Goal: Task Accomplishment & Management: Manage account settings

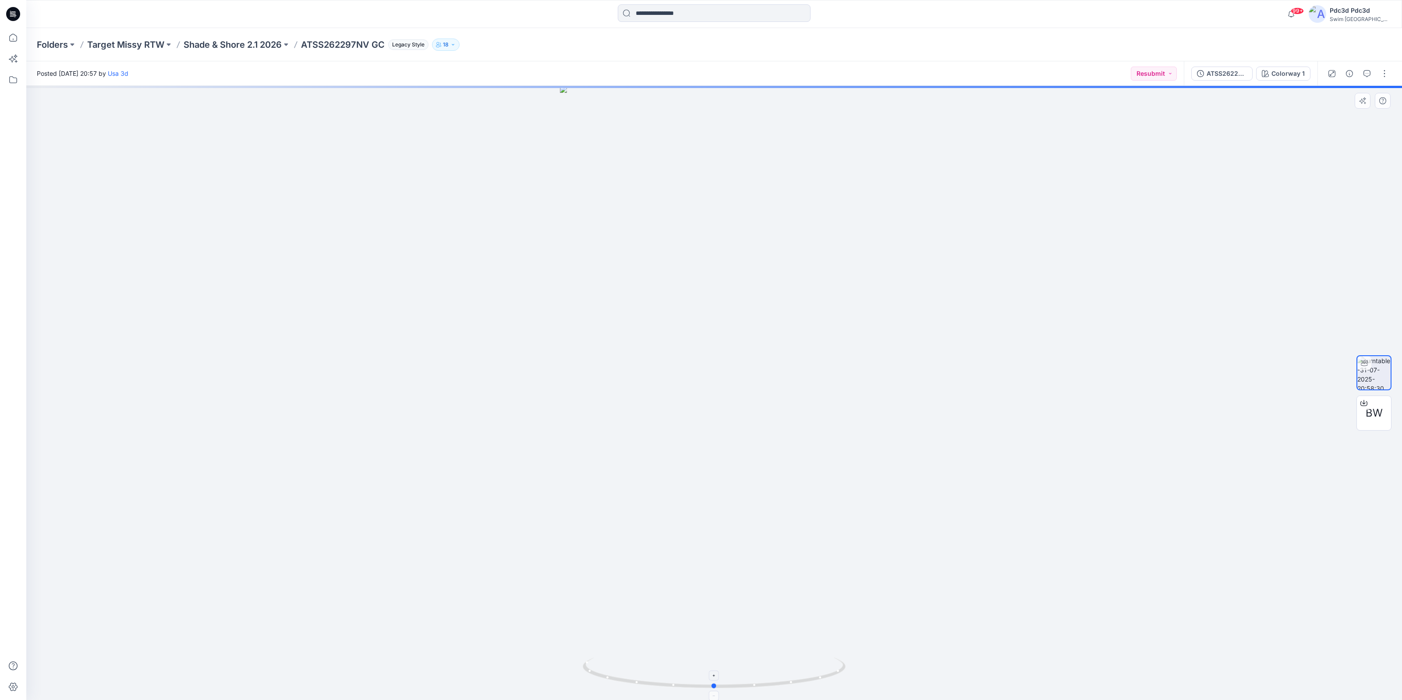
click at [839, 674] on icon at bounding box center [715, 674] width 265 height 33
click at [1096, 464] on div at bounding box center [714, 393] width 1376 height 614
click at [1232, 77] on div "ATSS262297NV GC" at bounding box center [1227, 74] width 40 height 10
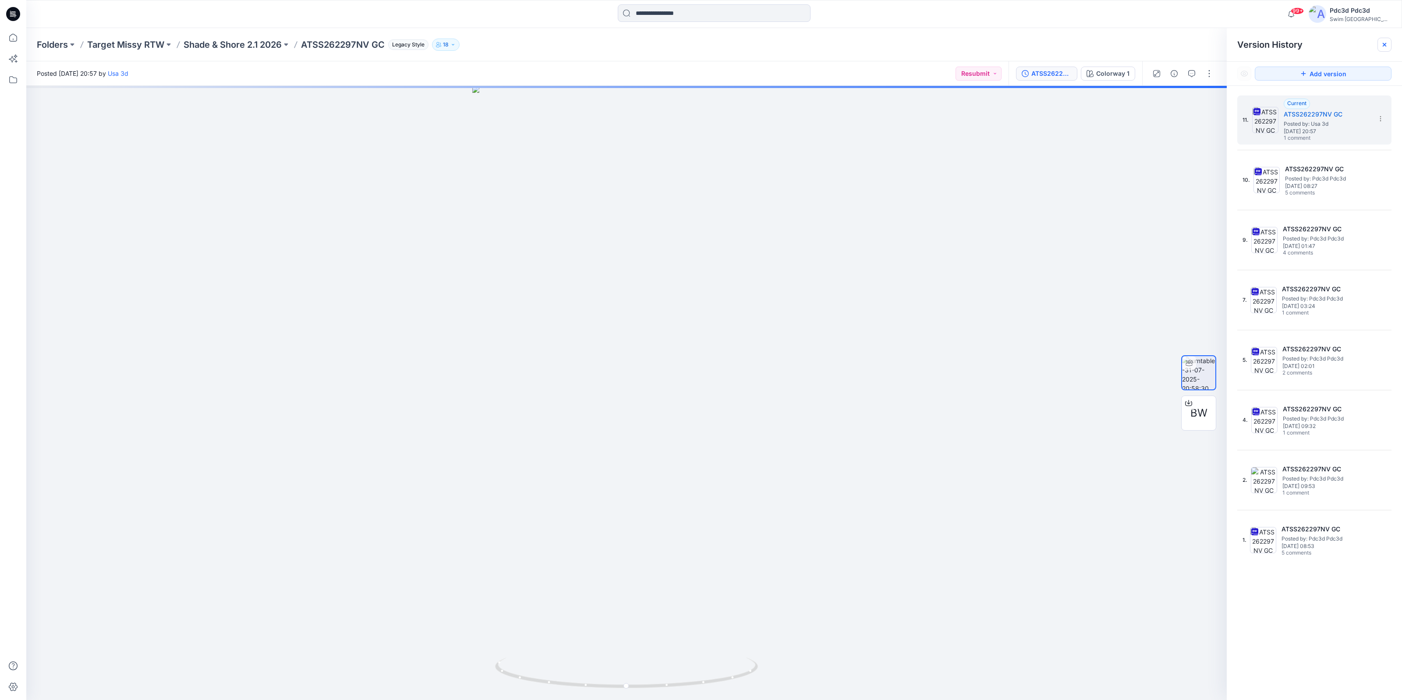
click at [1389, 43] on div at bounding box center [1385, 45] width 14 height 14
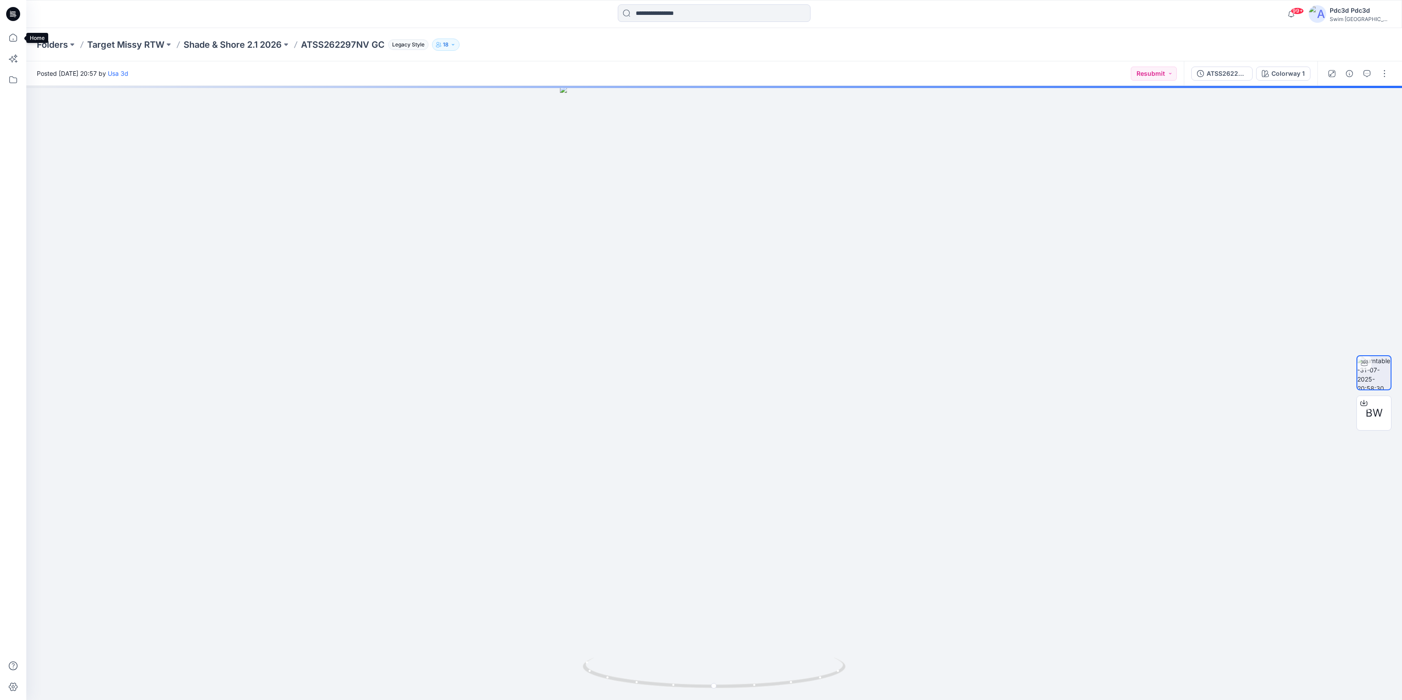
drag, startPoint x: 11, startPoint y: 42, endPoint x: 33, endPoint y: 62, distance: 29.5
click at [11, 42] on icon at bounding box center [13, 37] width 19 height 19
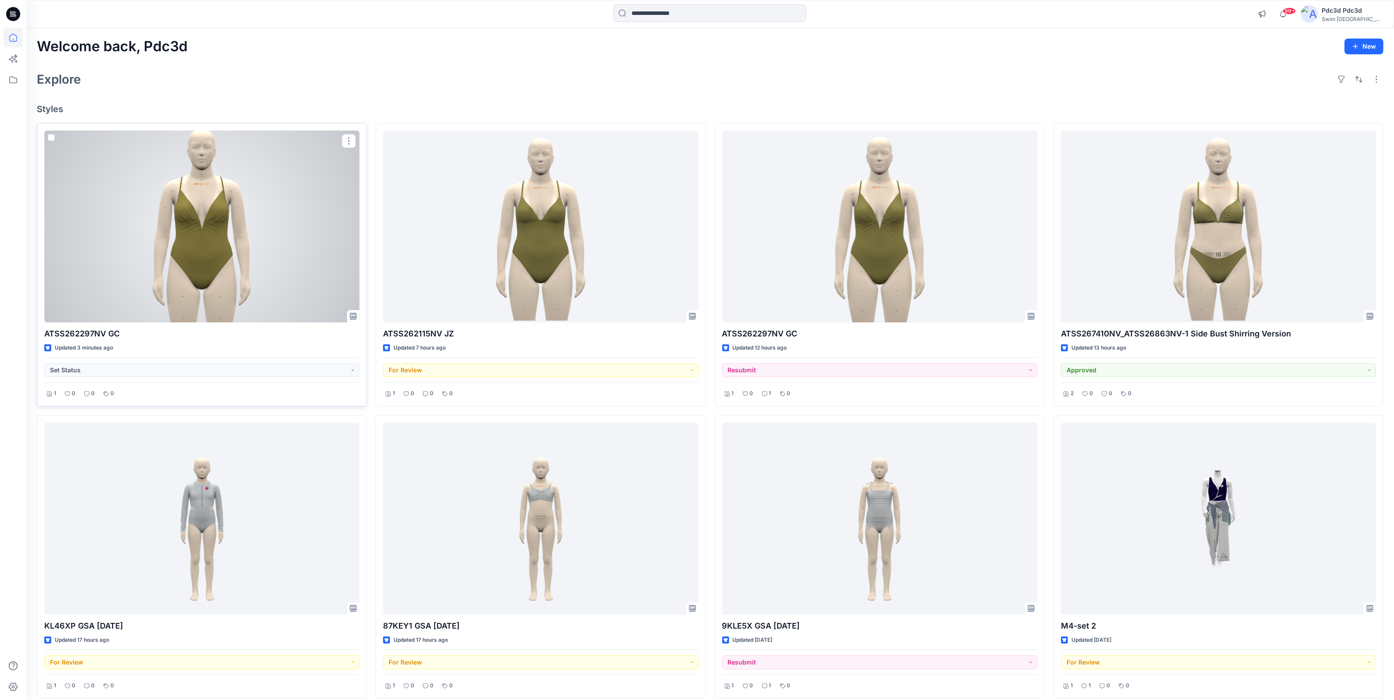
click at [270, 255] on div at bounding box center [201, 227] width 315 height 192
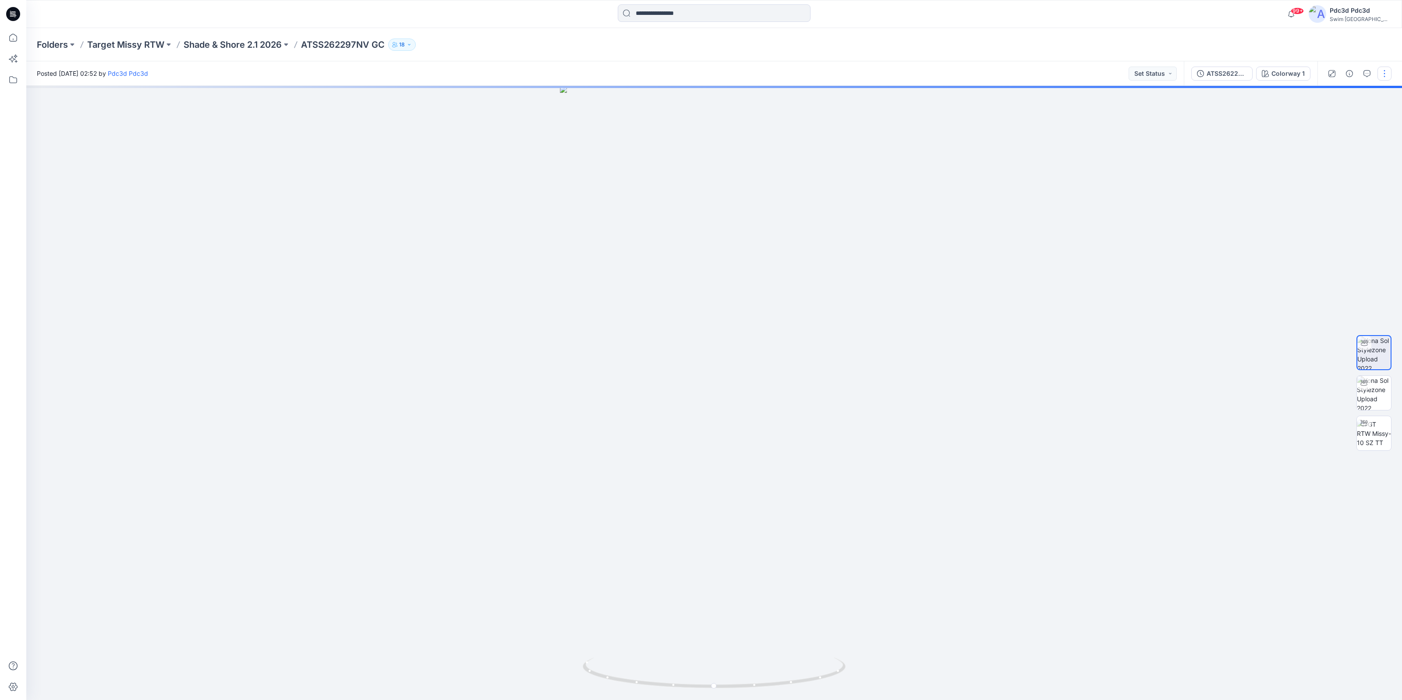
click at [1378, 73] on button "button" at bounding box center [1385, 74] width 14 height 14
click at [1328, 121] on p "Edit" at bounding box center [1328, 117] width 11 height 9
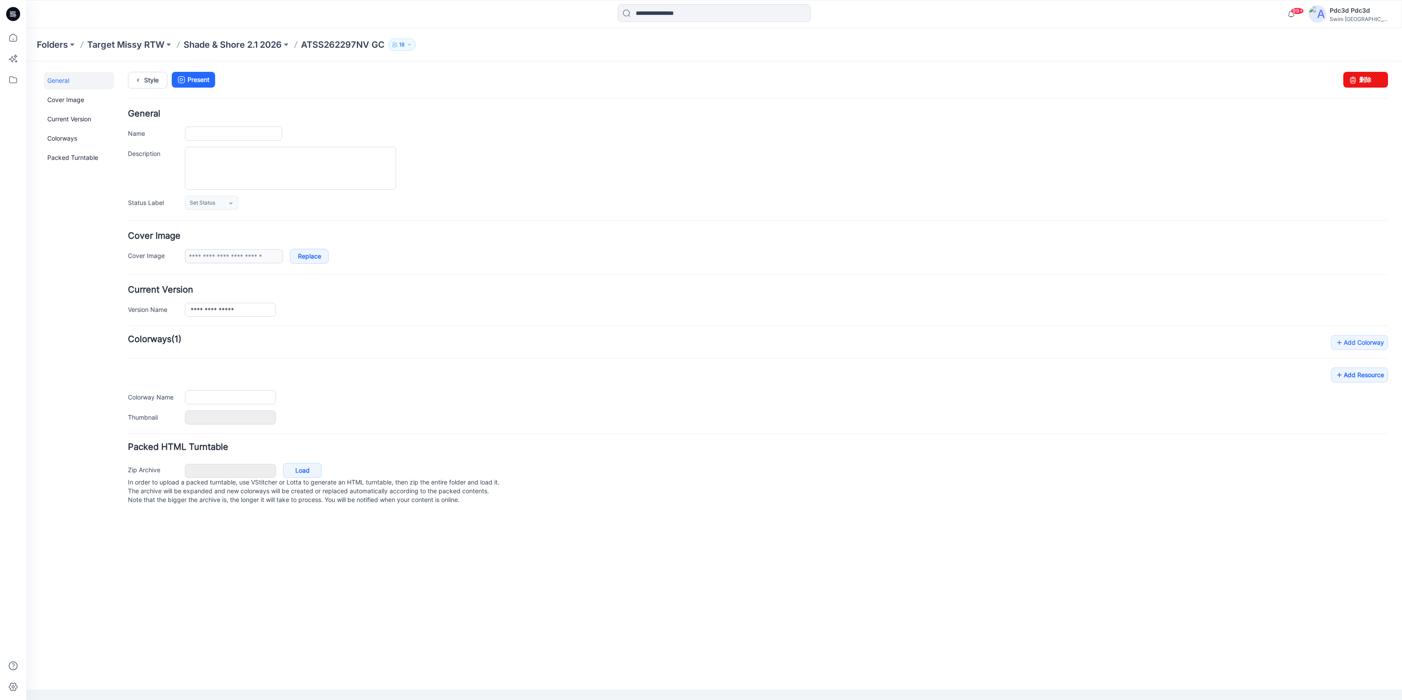
type input "**********"
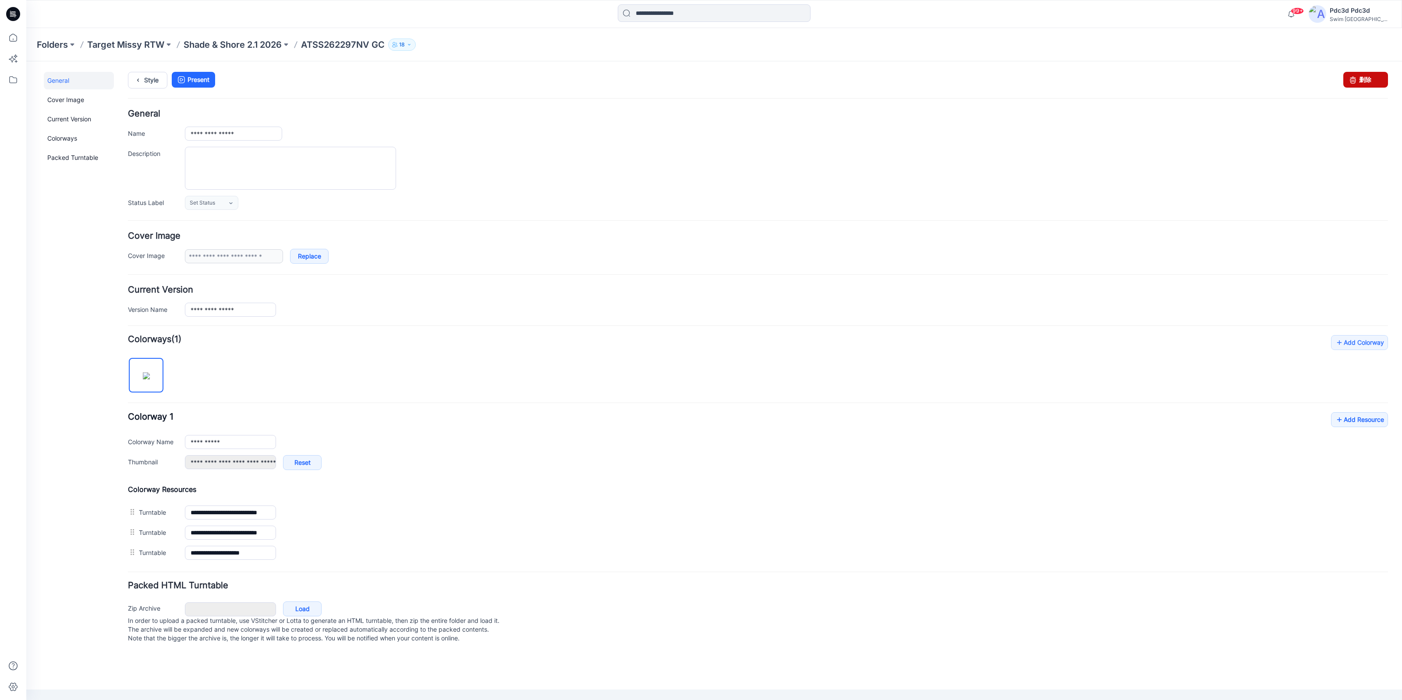
click at [1368, 80] on link "删除" at bounding box center [1365, 80] width 45 height 16
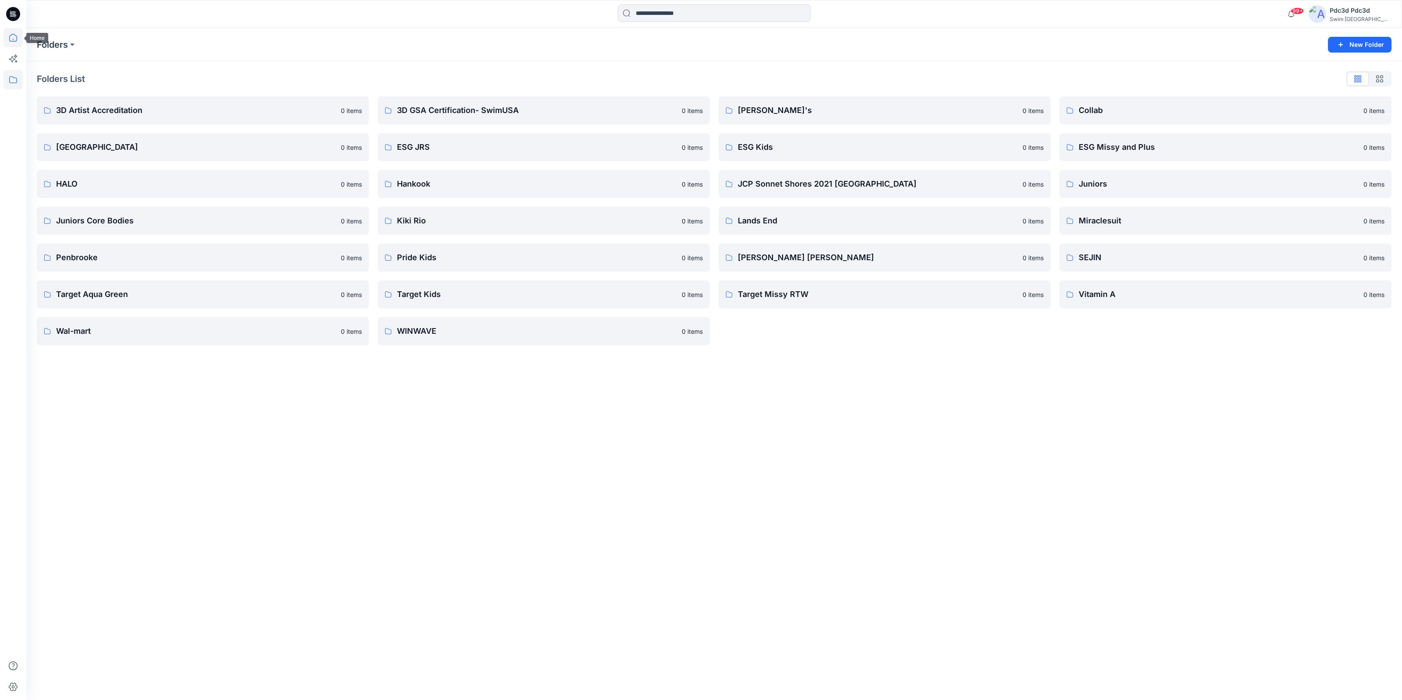
click at [10, 39] on icon at bounding box center [13, 37] width 19 height 19
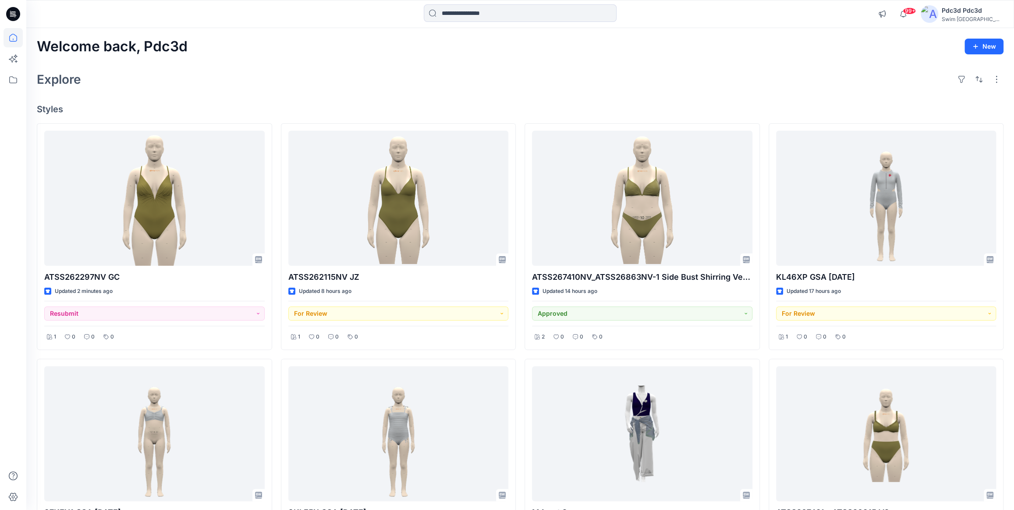
click at [308, 81] on div "Explore" at bounding box center [520, 79] width 967 height 21
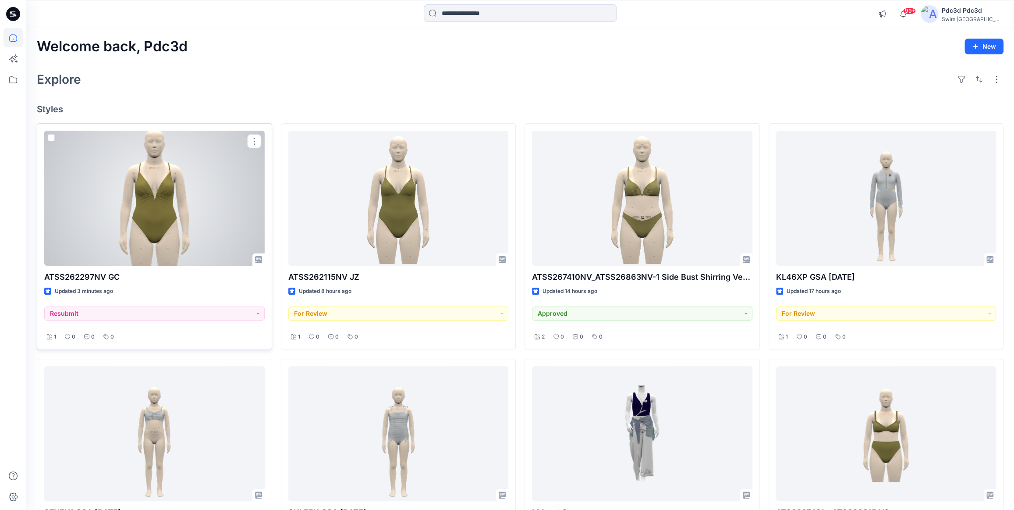
click at [178, 198] on div at bounding box center [154, 198] width 220 height 135
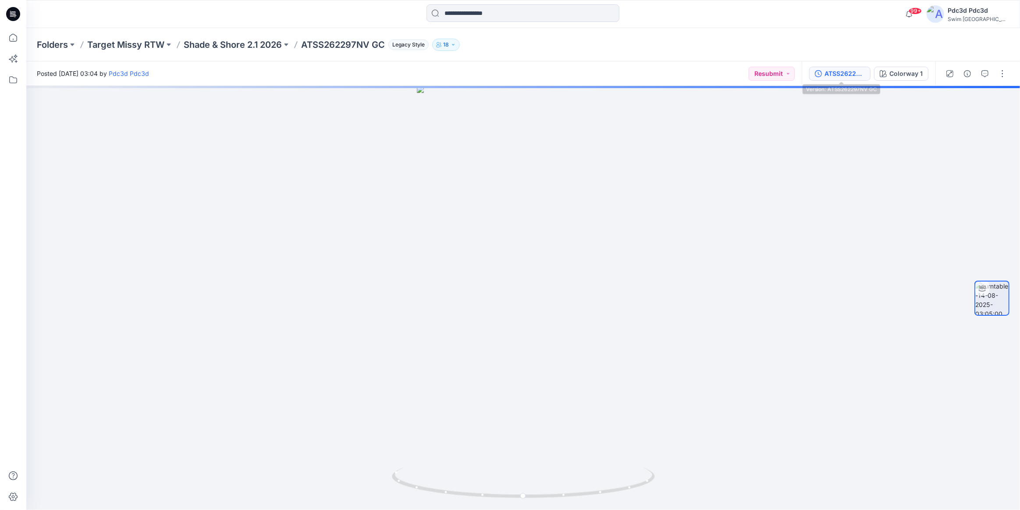
click at [849, 78] on button "ATSS262297NV GC" at bounding box center [839, 74] width 61 height 14
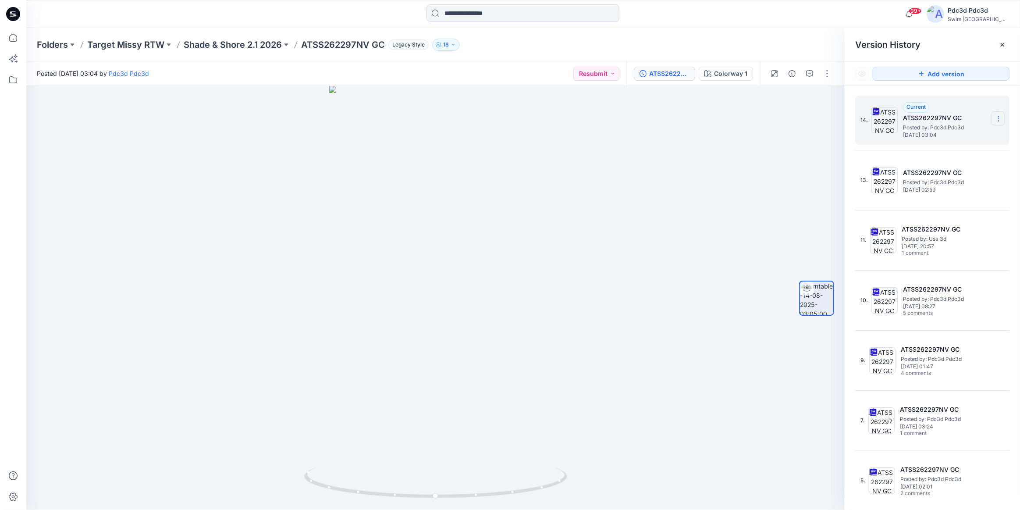
click at [997, 121] on icon at bounding box center [998, 118] width 7 height 7
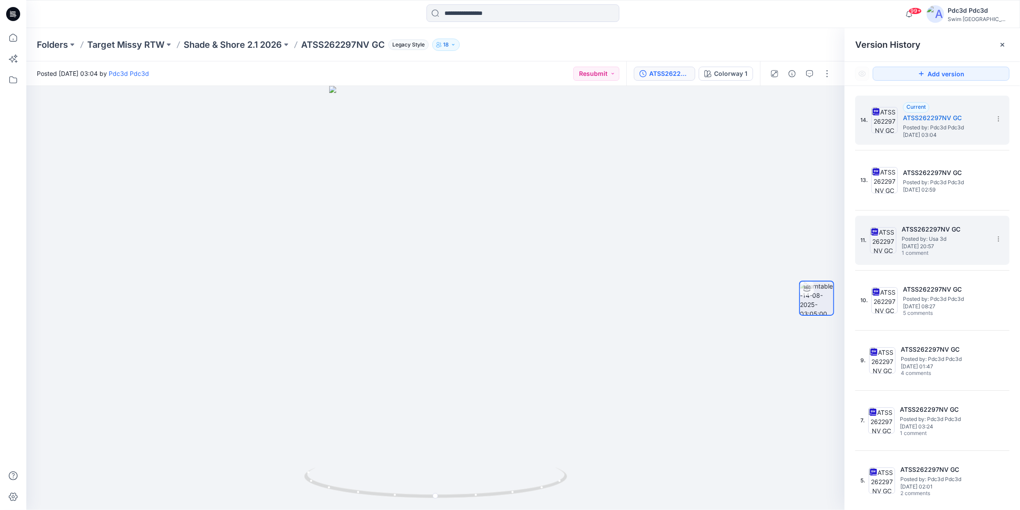
click at [943, 236] on span "Posted by: Usa 3d" at bounding box center [945, 238] width 88 height 9
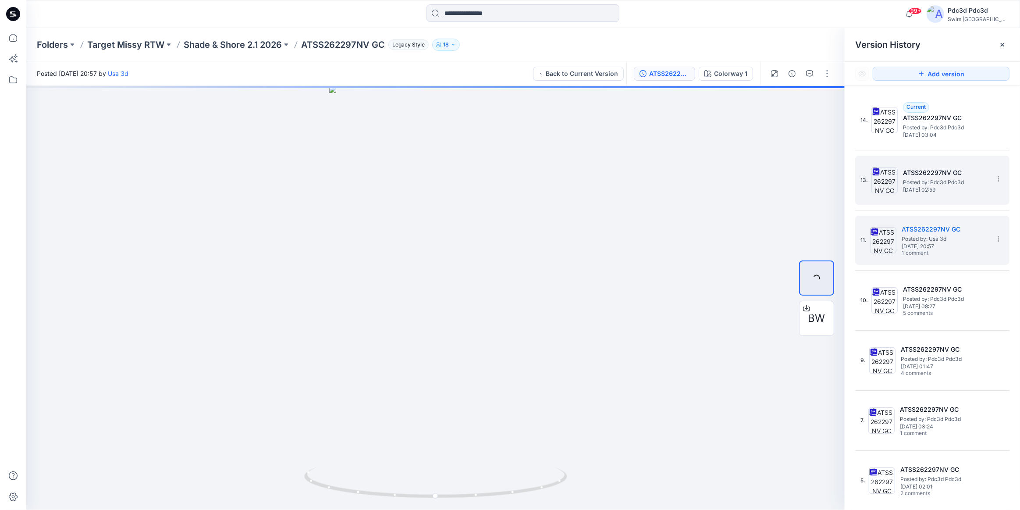
click at [949, 195] on div "13. ATSS262297NV GC Posted by: Pdc3d Pdc3d [DATE] 02:59" at bounding box center [925, 180] width 131 height 42
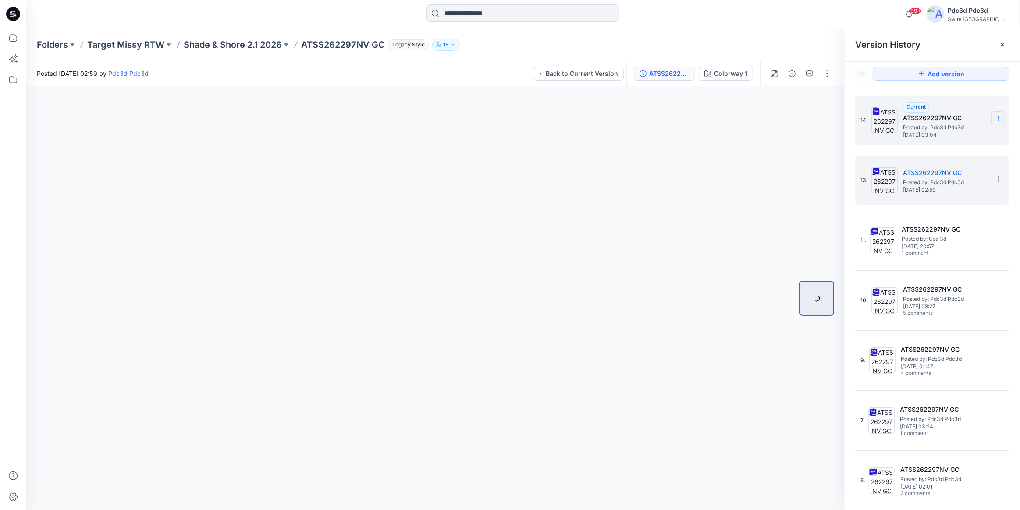
click at [995, 122] on icon at bounding box center [998, 118] width 7 height 7
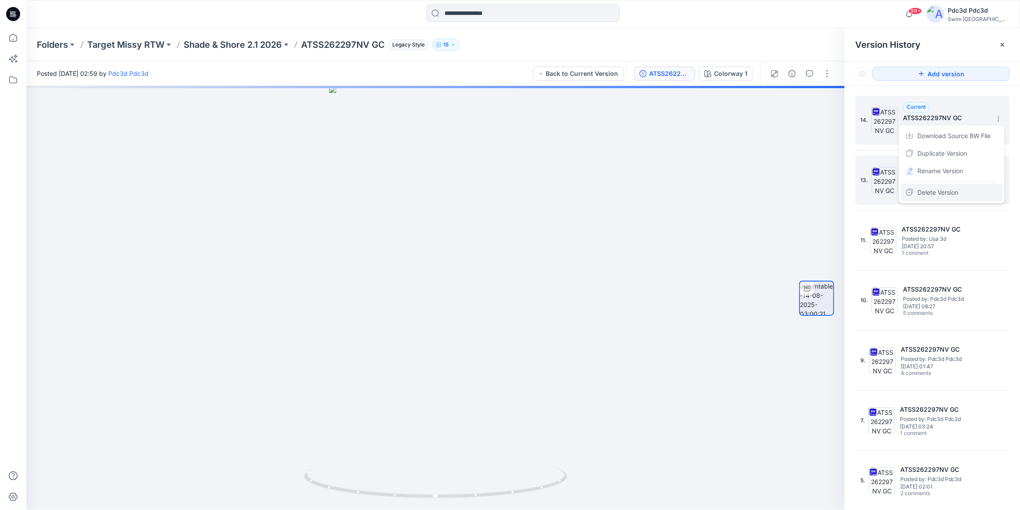
click at [943, 192] on span "Delete Version" at bounding box center [937, 192] width 41 height 11
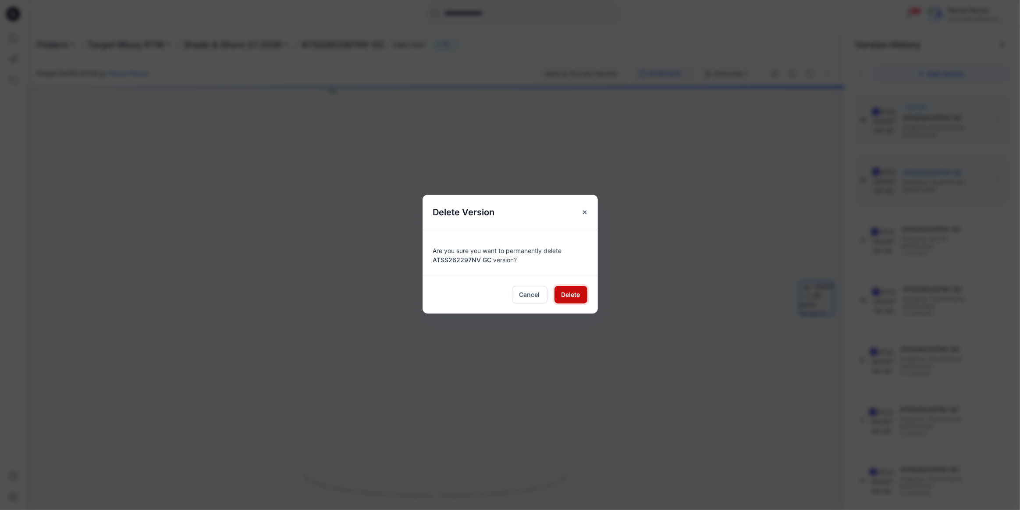
click at [574, 295] on span "Delete" at bounding box center [570, 294] width 19 height 9
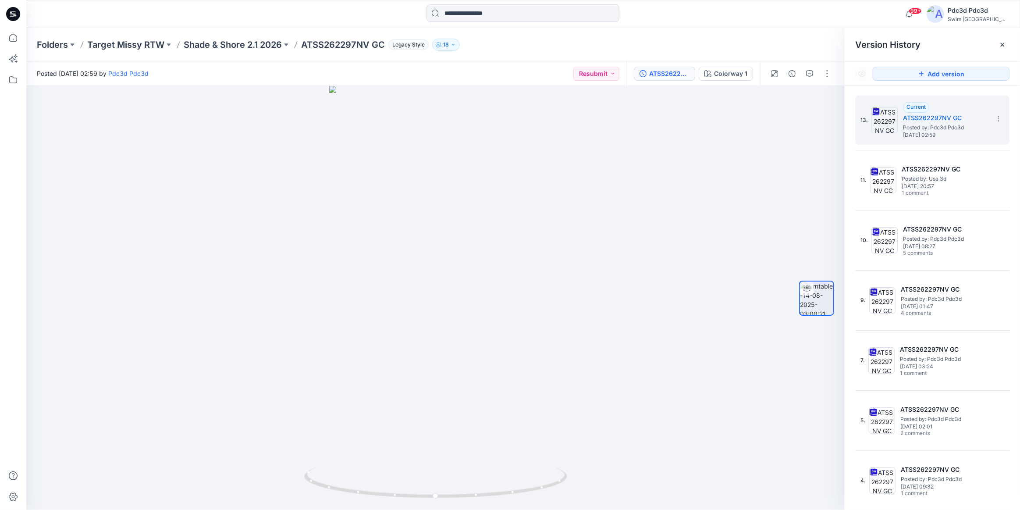
click at [719, 32] on div "Folders Target Missy RTW Shade & Shore 2.1 2026 ATSS262297NV GC Legacy Style 18" at bounding box center [522, 44] width 993 height 33
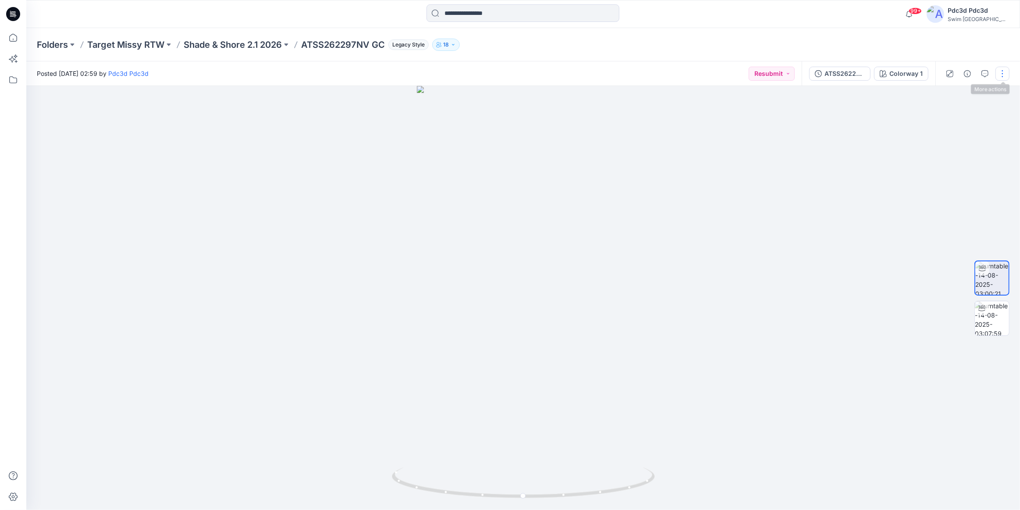
click at [999, 71] on button "button" at bounding box center [1002, 74] width 14 height 14
click at [958, 95] on button "Edit" at bounding box center [965, 94] width 81 height 16
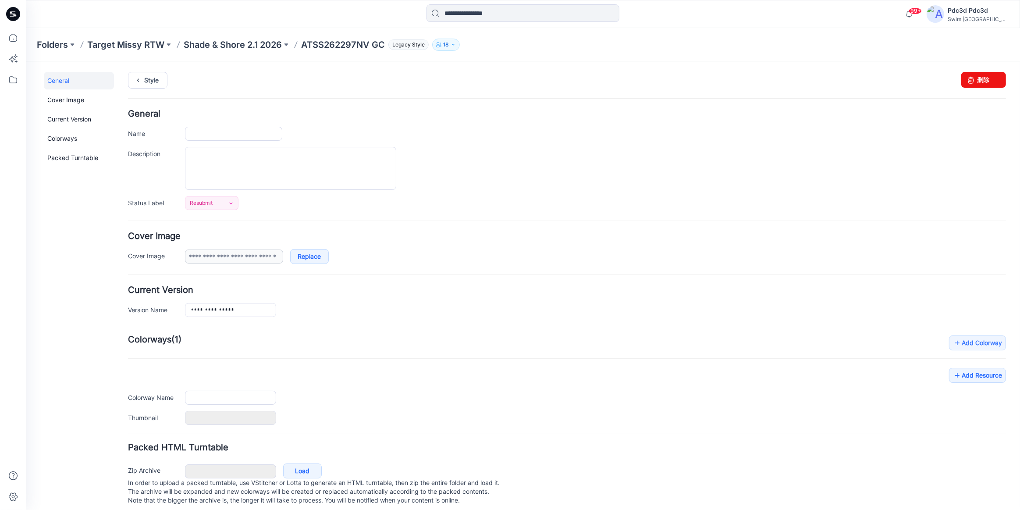
type input "**********"
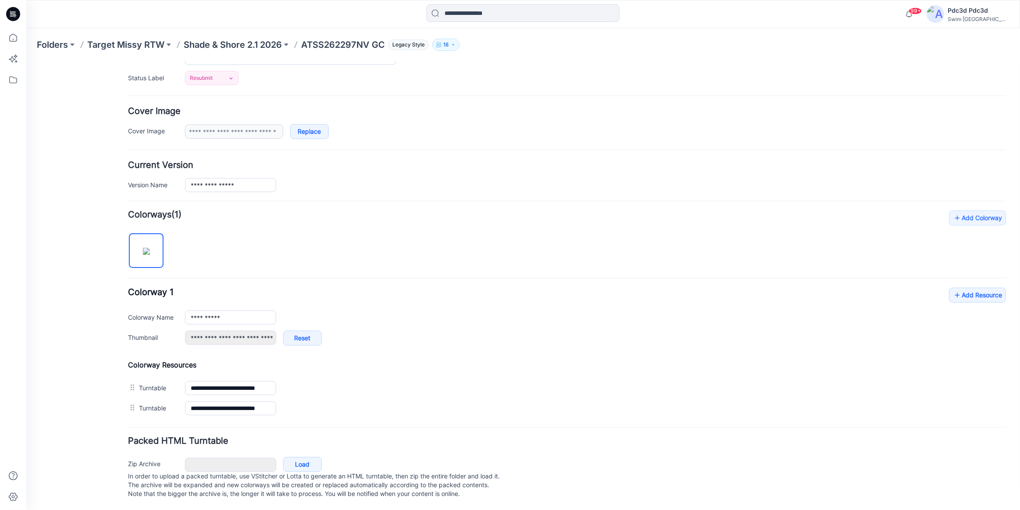
scroll to position [133, 0]
click at [976, 287] on link "Add Resource" at bounding box center [977, 294] width 57 height 15
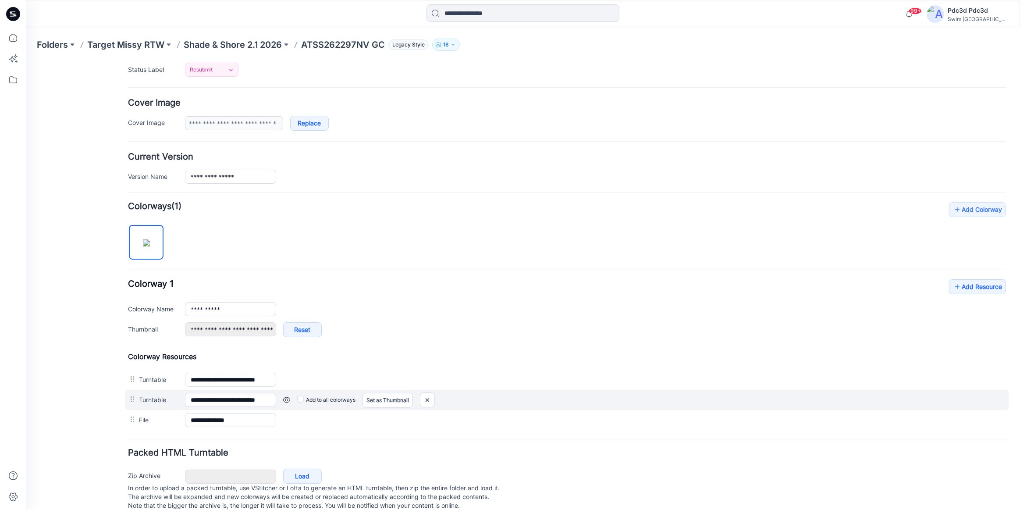
drag, startPoint x: 489, startPoint y: 402, endPoint x: 495, endPoint y: 404, distance: 6.8
click at [26, 61] on div "Add to all colorways Set as Thumbnail Unset as Thumbnail" at bounding box center [26, 61] width 0 height 0
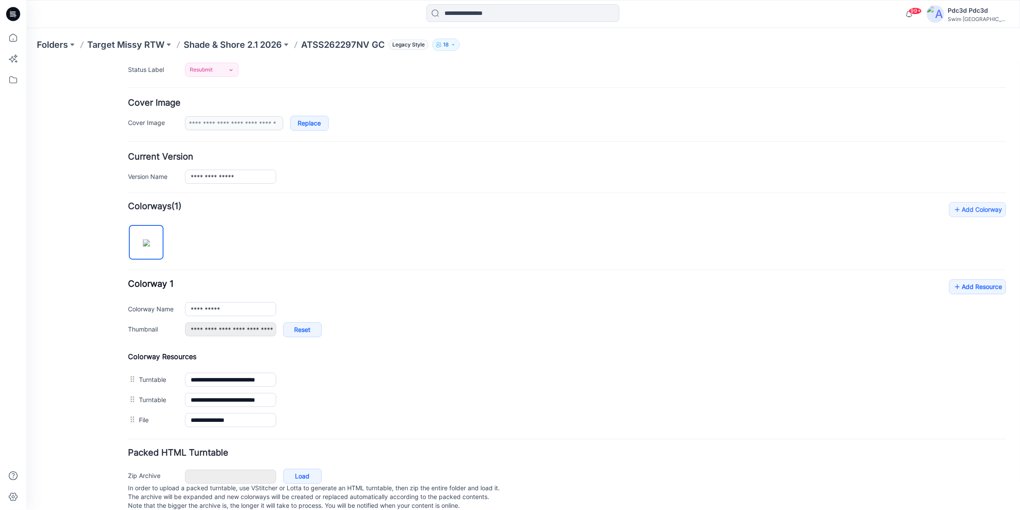
click at [488, 317] on div "**********" at bounding box center [567, 312] width 878 height 67
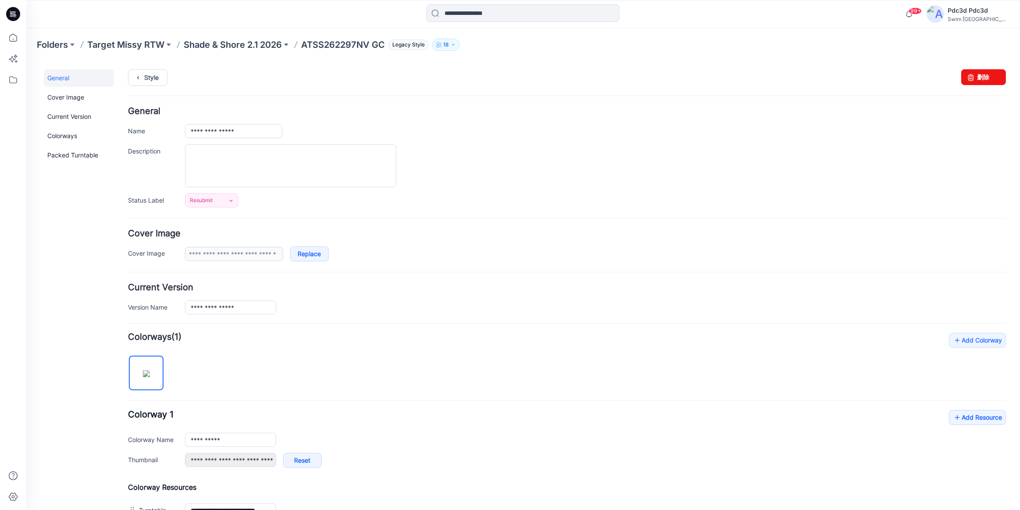
scroll to position [0, 0]
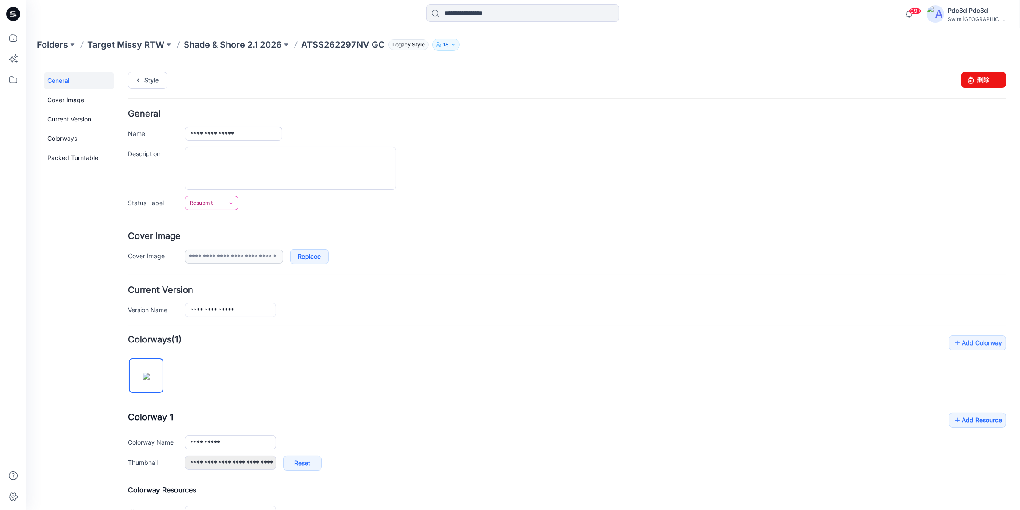
click at [232, 206] on icon at bounding box center [230, 202] width 7 height 7
click at [241, 241] on link "For Review" at bounding box center [222, 240] width 70 height 18
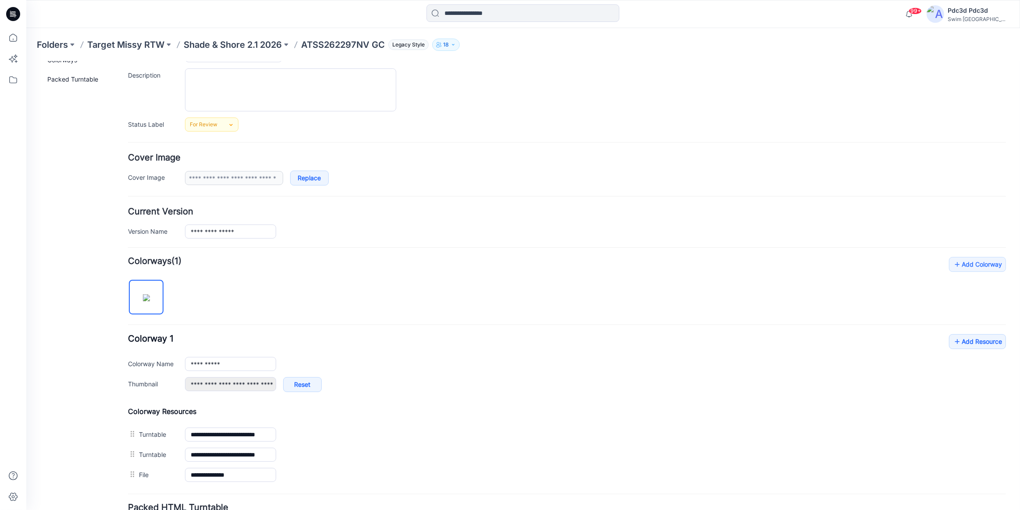
scroll to position [74, 0]
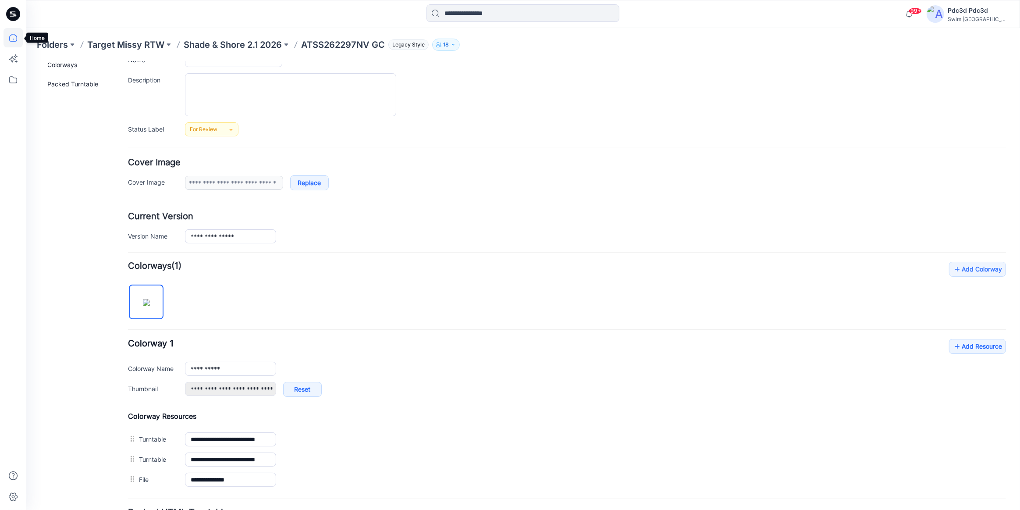
click at [18, 38] on icon at bounding box center [13, 37] width 19 height 19
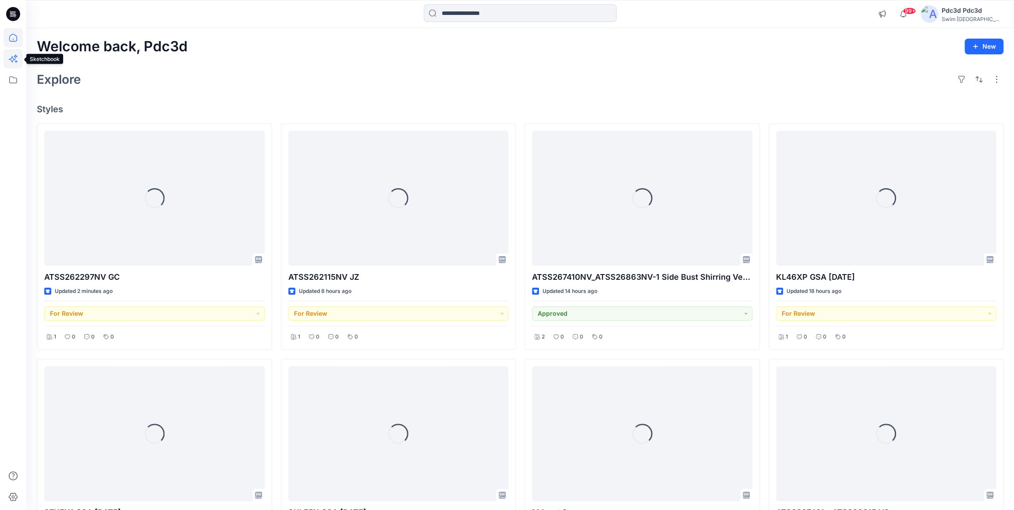
click at [14, 58] on icon at bounding box center [13, 58] width 19 height 19
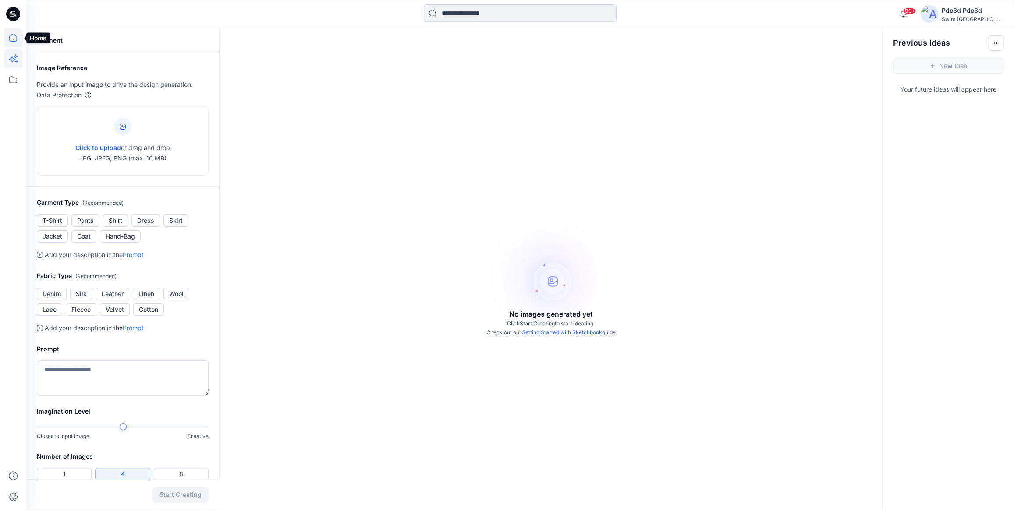
click at [12, 39] on icon at bounding box center [13, 37] width 19 height 19
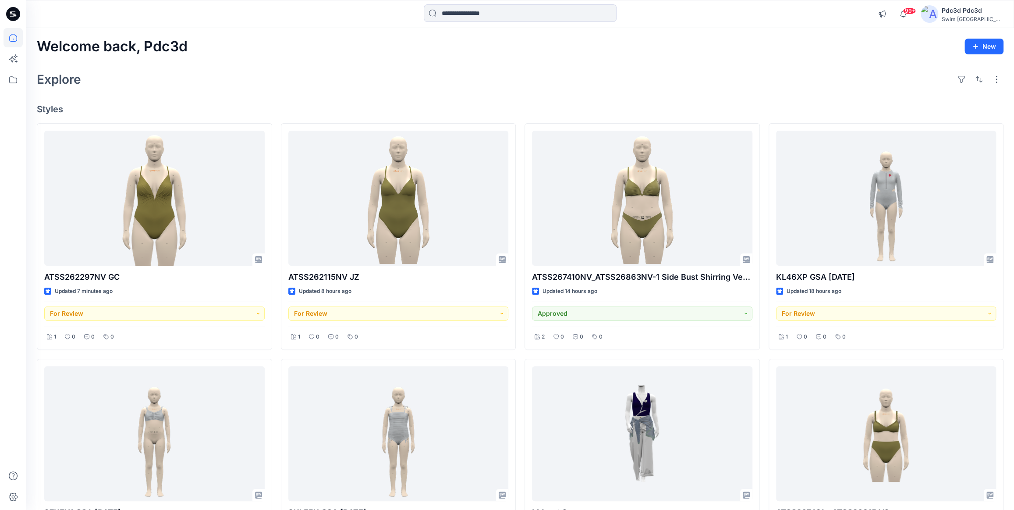
click at [299, 67] on div "Welcome back, Pdc3d New Explore Styles ATSS262297NV GC Updated 7 minutes ago Fo…" at bounding box center [520, 445] width 988 height 834
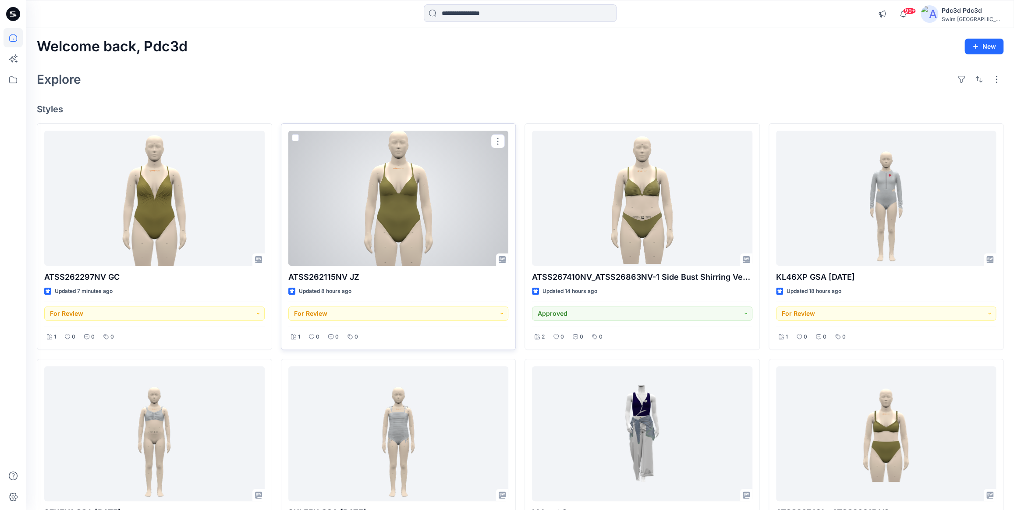
click at [427, 201] on div at bounding box center [398, 198] width 220 height 135
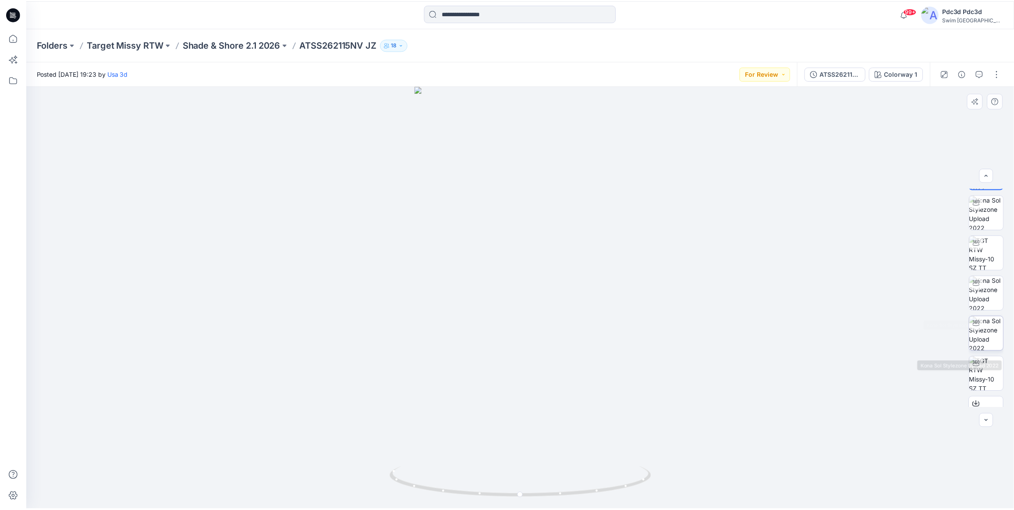
scroll to position [57, 0]
click at [9, 40] on icon at bounding box center [13, 38] width 8 height 8
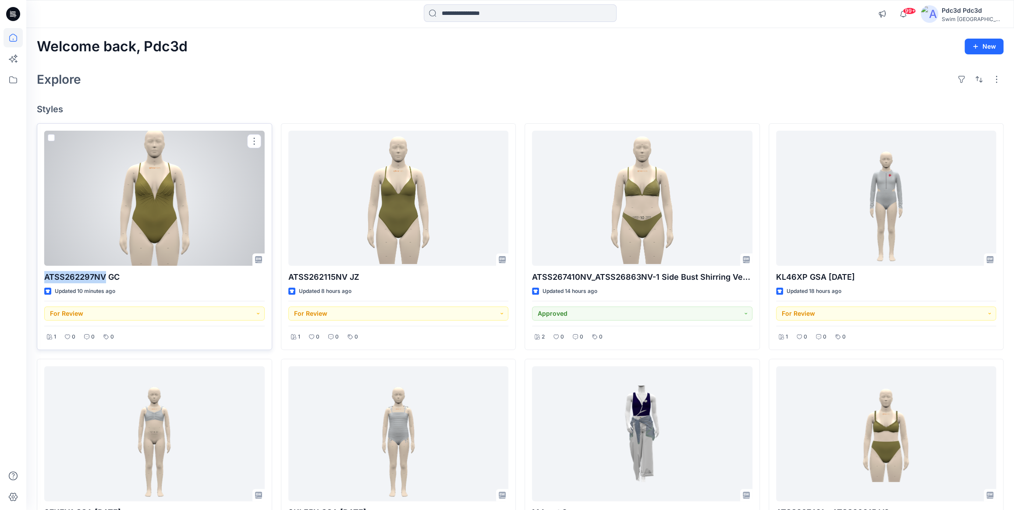
drag, startPoint x: 43, startPoint y: 277, endPoint x: 103, endPoint y: 278, distance: 60.5
click at [103, 278] on div "ATSS262297NV GC Updated 10 minutes ago For Review 1 0 0 0" at bounding box center [154, 236] width 235 height 227
copy p "ATSS262297NV"
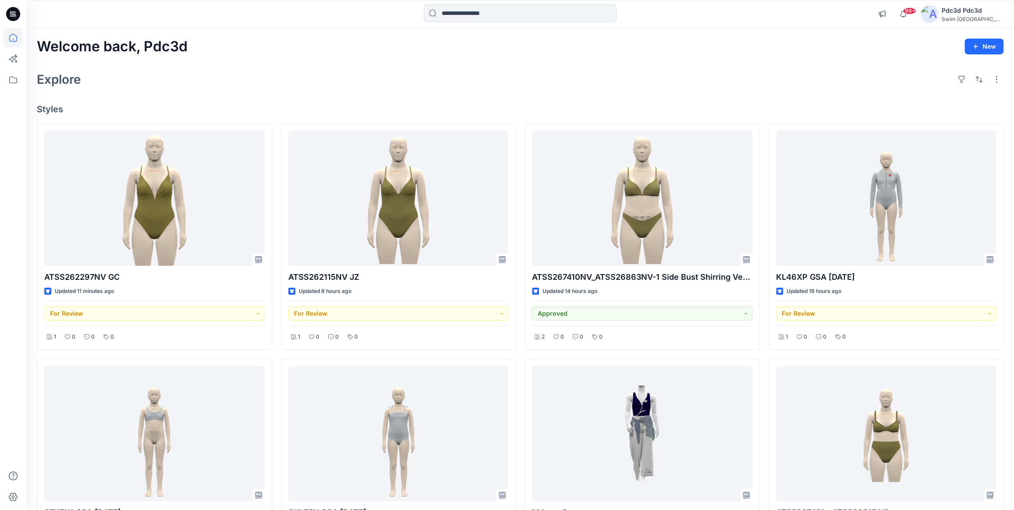
click at [210, 87] on div "Explore" at bounding box center [520, 79] width 967 height 21
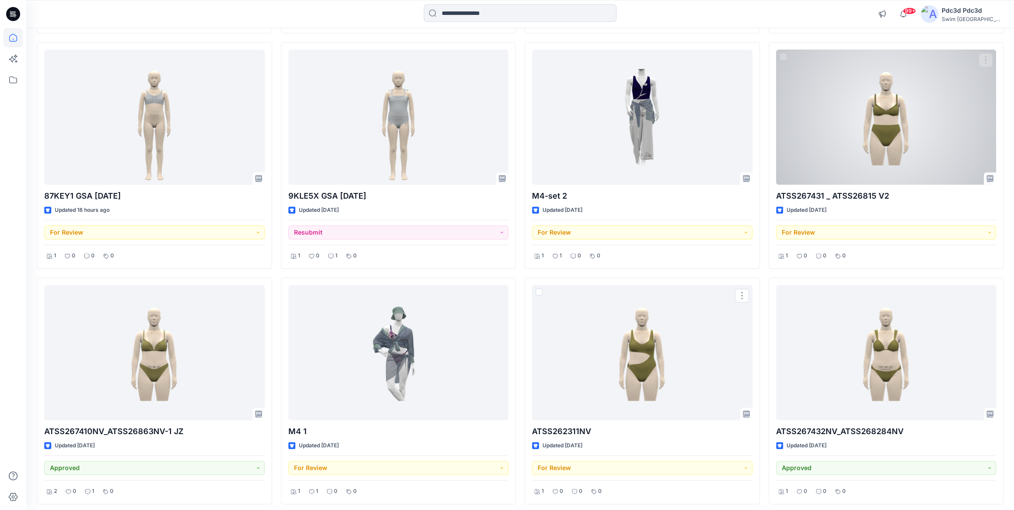
scroll to position [312, 0]
